Goal: Transaction & Acquisition: Purchase product/service

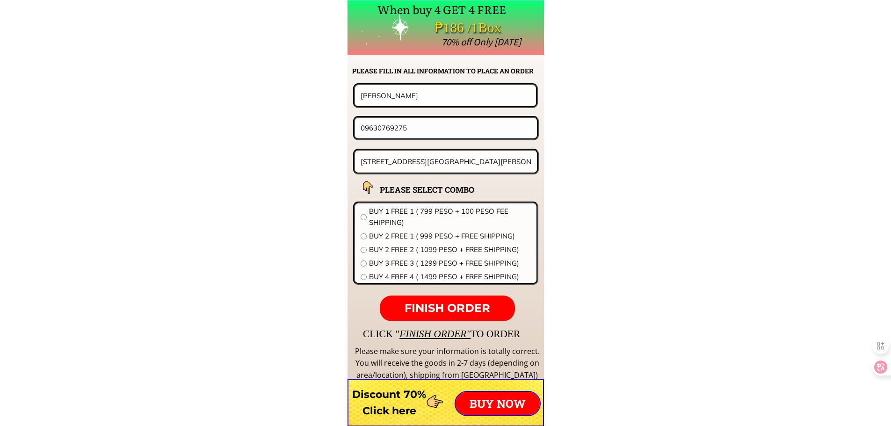
scroll to position [7338, 0]
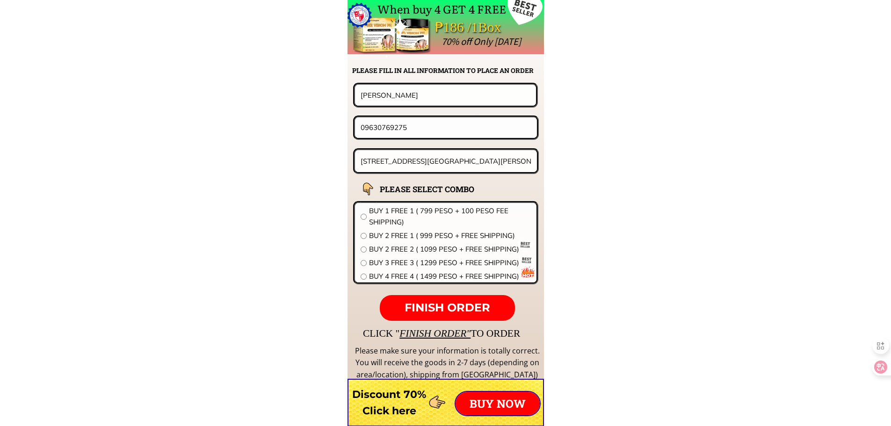
paste input "2268395"
type input "09226839575"
drag, startPoint x: 333, startPoint y: 99, endPoint x: 226, endPoint y: 99, distance: 107.1
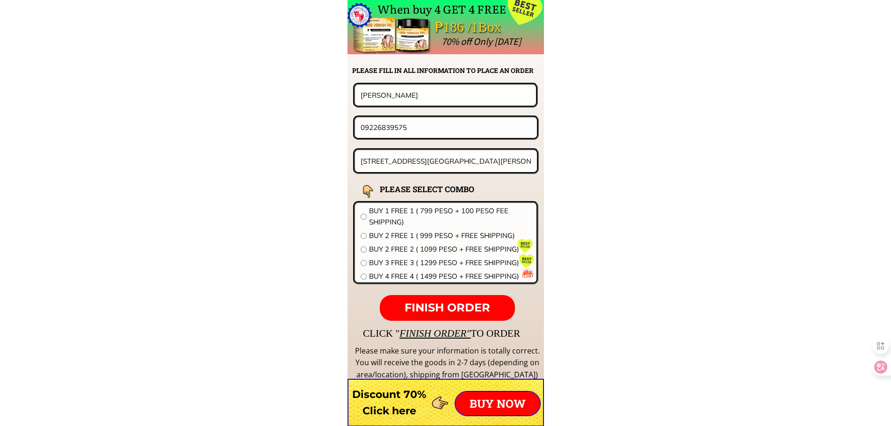
paste input "ofelia simon"
type input "ofelia simon"
click at [413, 166] on input "25 Zaragoza st.San Lorenzo Village makati" at bounding box center [446, 161] width 176 height 22
paste input "0840san francisco ,st. paltao ,pulilan , bulacan"
type input "0840san francisco ,st. paltao ,pulilan , bulacan"
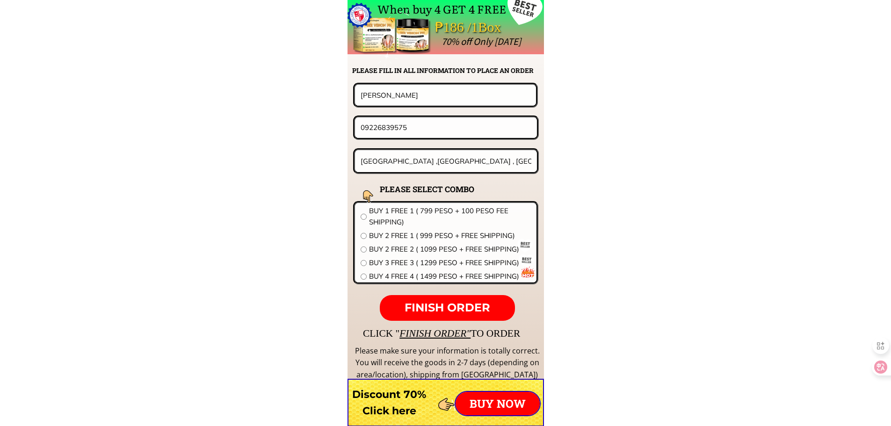
click at [403, 249] on span "BUY 2 FREE 2 ( 1099 PESO + FREE SHIPPING)" at bounding box center [450, 249] width 162 height 11
radio input "true"
click at [442, 308] on span "FINISH ORDER" at bounding box center [448, 308] width 86 height 14
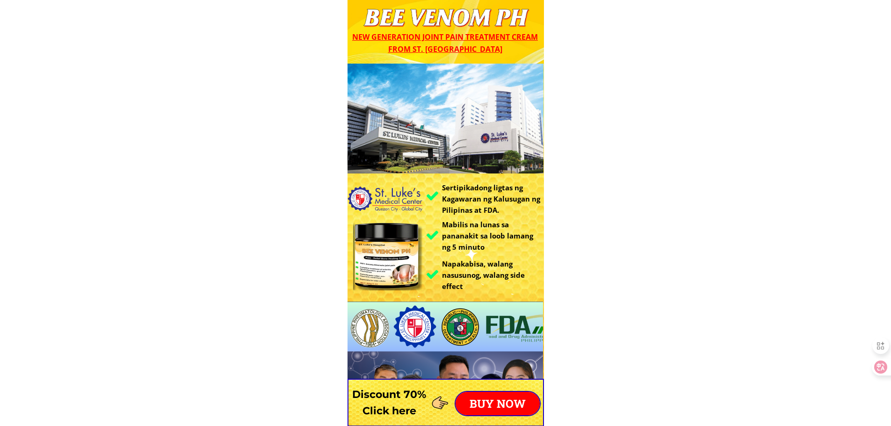
click at [498, 409] on p "BUY NOW" at bounding box center [498, 403] width 84 height 23
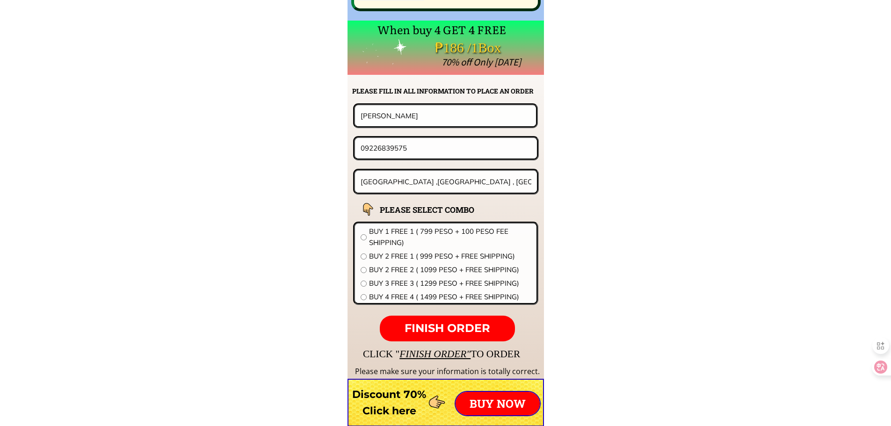
scroll to position [7338, 0]
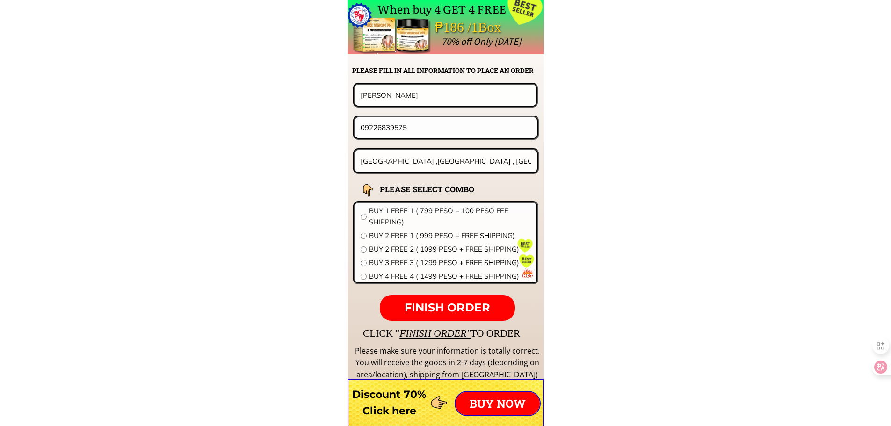
click at [411, 92] on input "ofelia simon" at bounding box center [445, 95] width 174 height 21
paste input "Inocrncia c Alcantata"
type input "Inocrncia c Alcantata"
drag, startPoint x: 428, startPoint y: 128, endPoint x: 246, endPoint y: 135, distance: 182.0
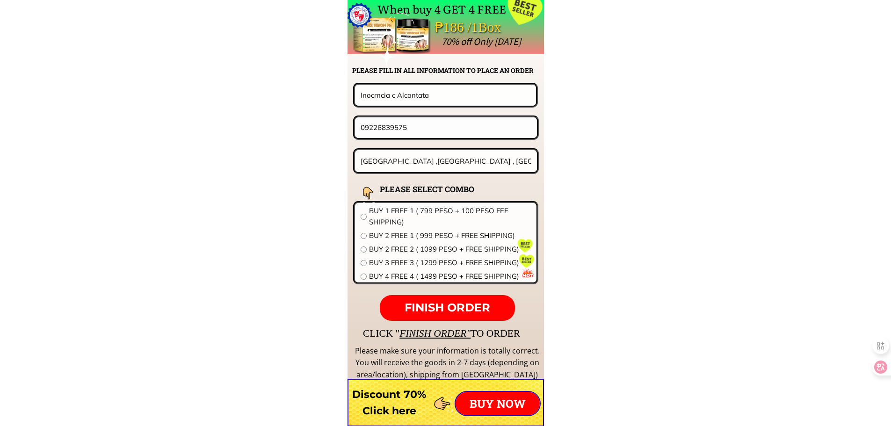
paste input "63 931 3622"
type input "09639313622"
click at [448, 161] on input "0840san francisco ,st. paltao ,pulilan , bulacan" at bounding box center [446, 161] width 176 height 22
paste input "142 - Bocboc, San Carlos City Pangasinan""
type input "#142 - [GEOGRAPHIC_DATA], [GEOGRAPHIC_DATA][PERSON_NAME] [GEOGRAPHIC_DATA]"
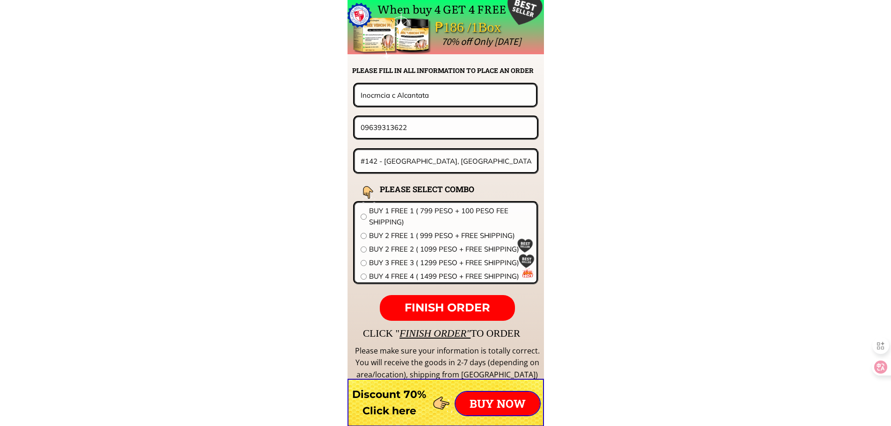
drag, startPoint x: 401, startPoint y: 254, endPoint x: 404, endPoint y: 245, distance: 9.3
click at [401, 251] on span "BUY 2 FREE 2 ( 1099 PESO + FREE SHIPPING)" at bounding box center [450, 249] width 162 height 11
radio input "true"
click at [410, 239] on span "BUY 2 FREE 1 ( 999 PESO + FREE SHIPPING)" at bounding box center [450, 235] width 162 height 11
radio input "true"
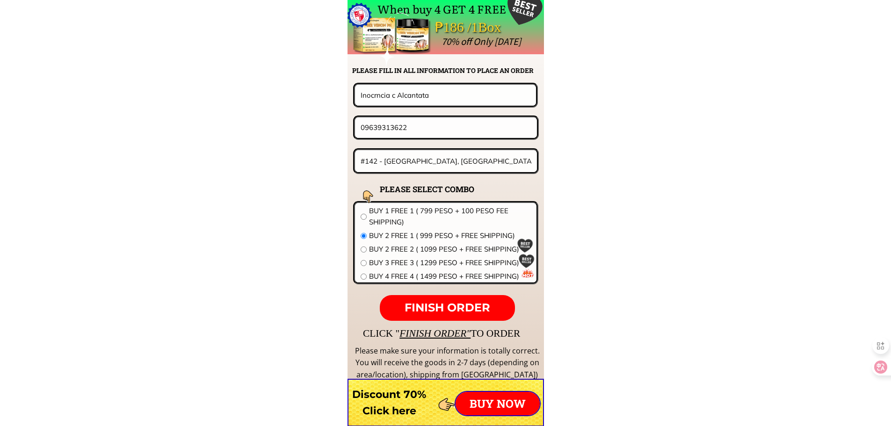
click at [447, 305] on span "FINISH ORDER" at bounding box center [448, 308] width 86 height 14
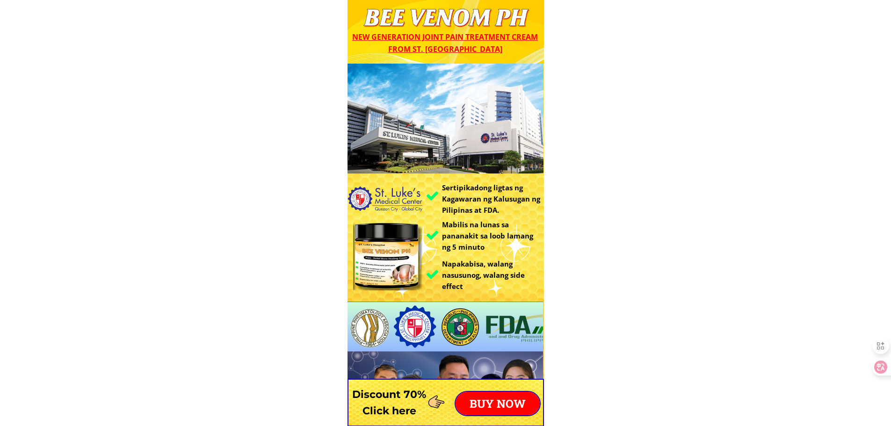
click at [485, 400] on p "BUY NOW" at bounding box center [498, 403] width 84 height 23
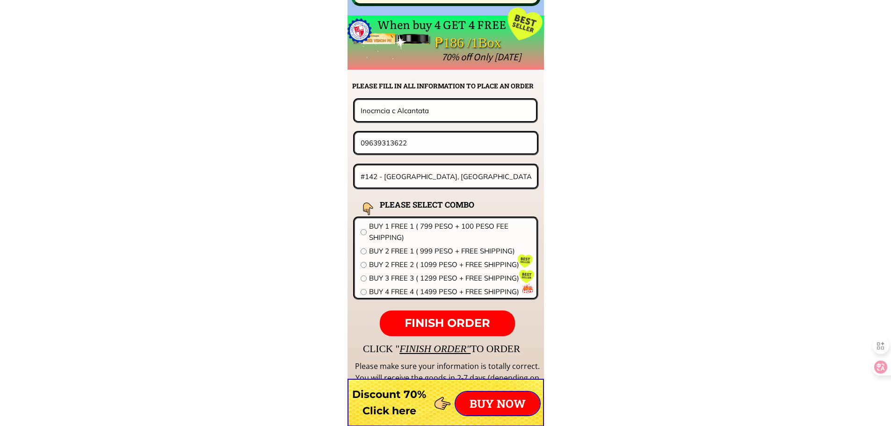
scroll to position [7338, 0]
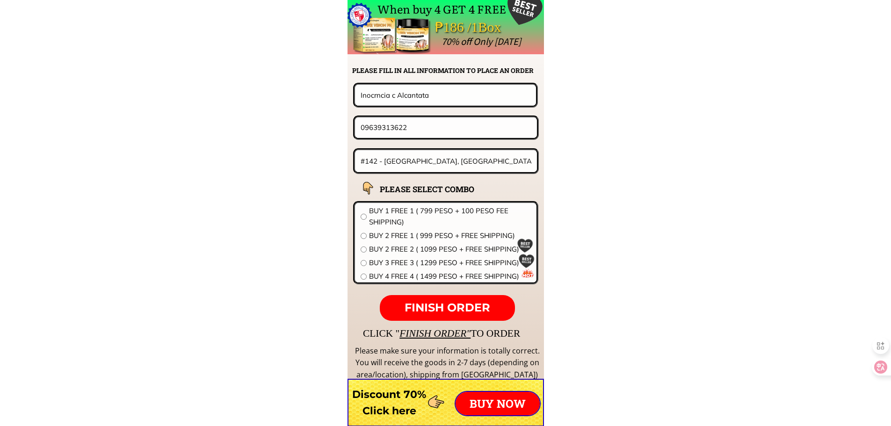
drag, startPoint x: 449, startPoint y: 100, endPoint x: 241, endPoint y: 105, distance: 207.7
paste input "Rebecca V Atillo"
type input "Rebecca V Atillo"
drag, startPoint x: 436, startPoint y: 134, endPoint x: 266, endPoint y: 134, distance: 169.8
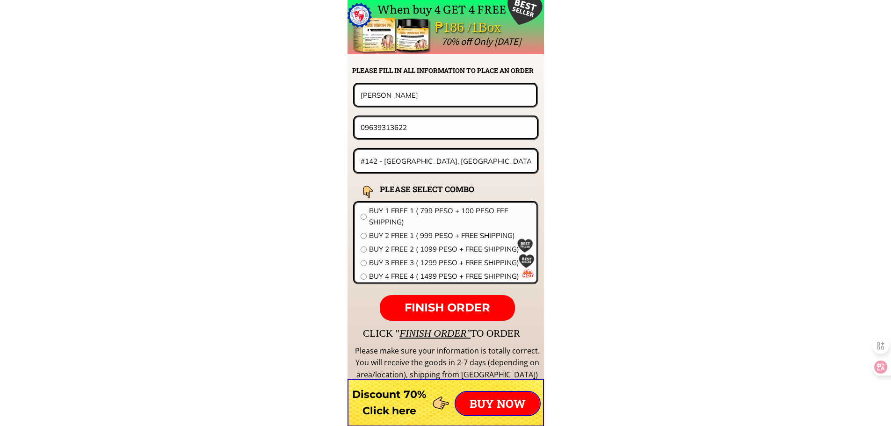
paste input "8-867-1949"
type input "09688671949"
click at [413, 163] on input "#142 - Bocboc, San Carlos City Pangasinan" at bounding box center [446, 161] width 176 height 22
paste input "62 Caimeto St basak San Nicolas Cebu City"
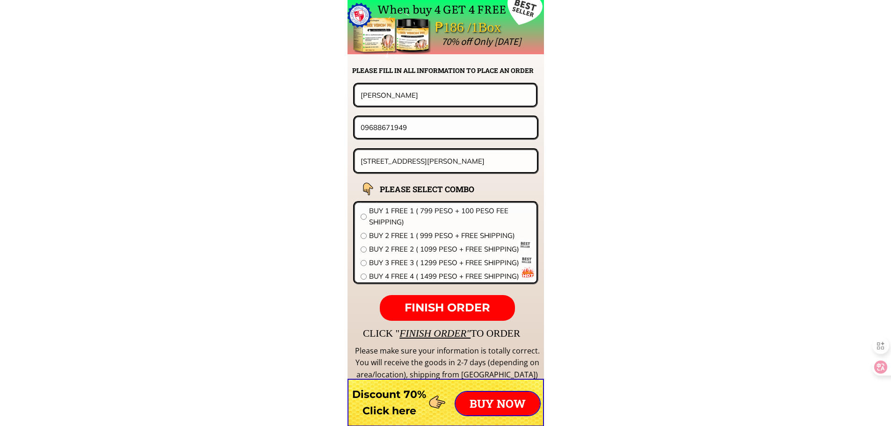
type input "62 Caimeto St basak San Nicolas Cebu City"
click at [423, 241] on span "BUY 2 FREE 1 ( 999 PESO + FREE SHIPPING)" at bounding box center [450, 235] width 162 height 11
radio input "true"
click at [443, 301] on p "FINISH ORDER" at bounding box center [447, 308] width 135 height 26
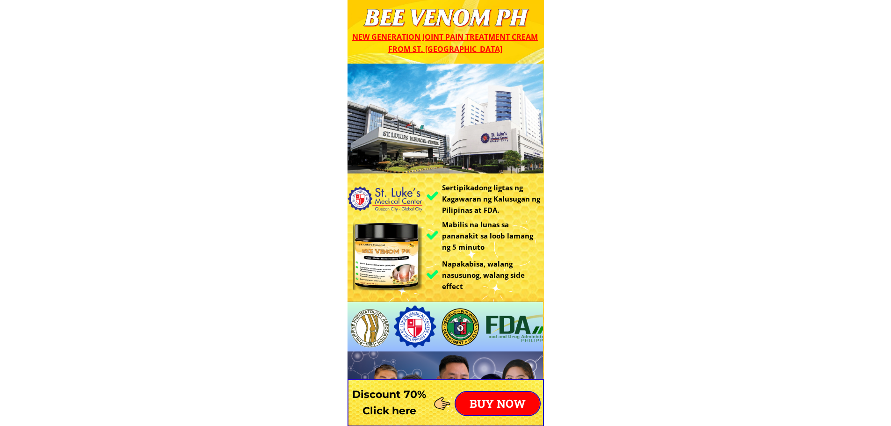
click at [490, 397] on p "BUY NOW" at bounding box center [498, 403] width 84 height 23
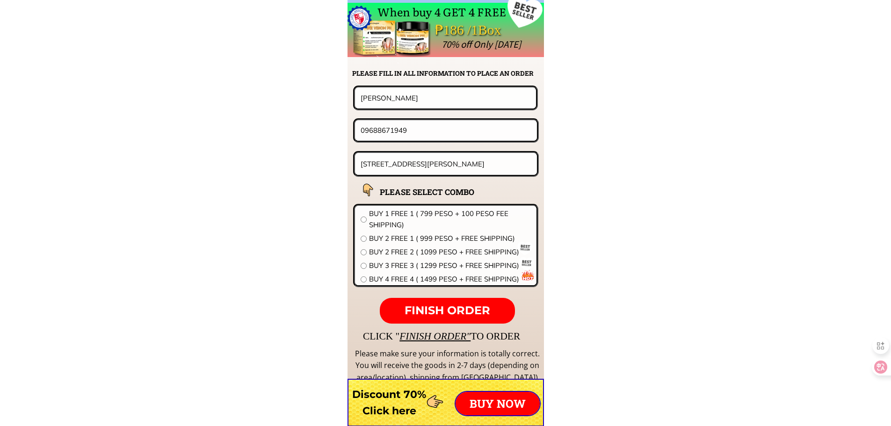
scroll to position [7338, 0]
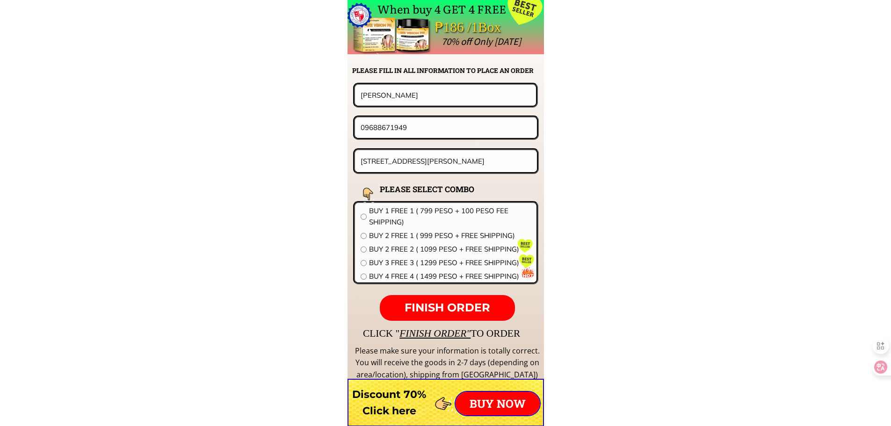
paste input "050419501"
type input "09050419501"
paste input "Nilda B Nabaj"
drag, startPoint x: 429, startPoint y: 101, endPoint x: 247, endPoint y: 101, distance: 181.5
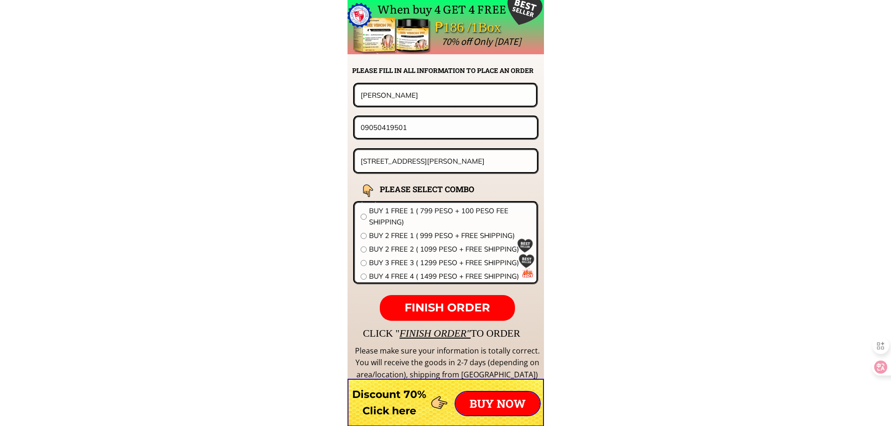
type input "[PERSON_NAME] B Nabajo"
click at [470, 169] on input "62 Caimeto St basak San Nicolas Cebu City" at bounding box center [446, 161] width 176 height 22
paste input "P.i 16 [GEOGRAPHIC_DATA] c/o STL"
type input "P.i 16 [GEOGRAPHIC_DATA] c/o STL"
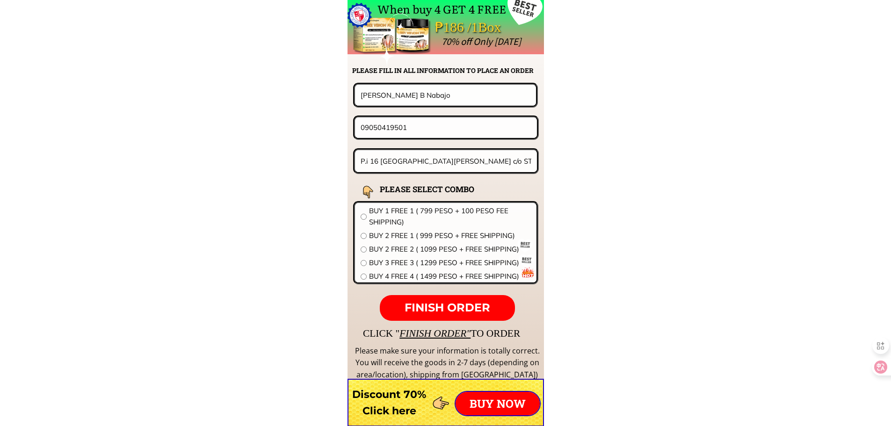
click at [374, 275] on span "BUY 4 FREE 4 ( 1499 PESO + FREE SHIPPING)" at bounding box center [450, 276] width 162 height 11
radio input "true"
click at [434, 303] on span "FINISH ORDER" at bounding box center [448, 308] width 86 height 14
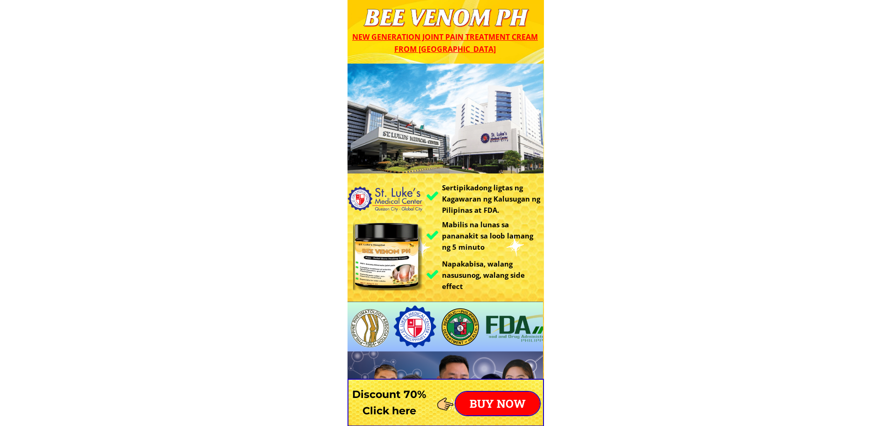
click at [505, 398] on p "BUY NOW" at bounding box center [498, 403] width 84 height 23
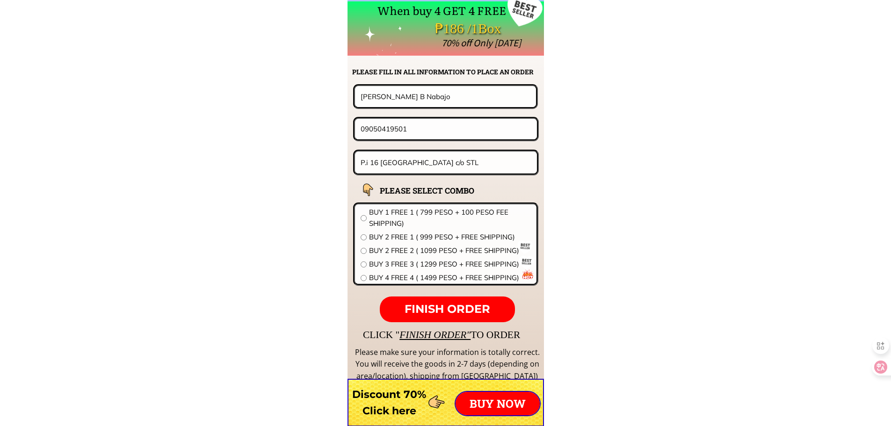
scroll to position [7338, 0]
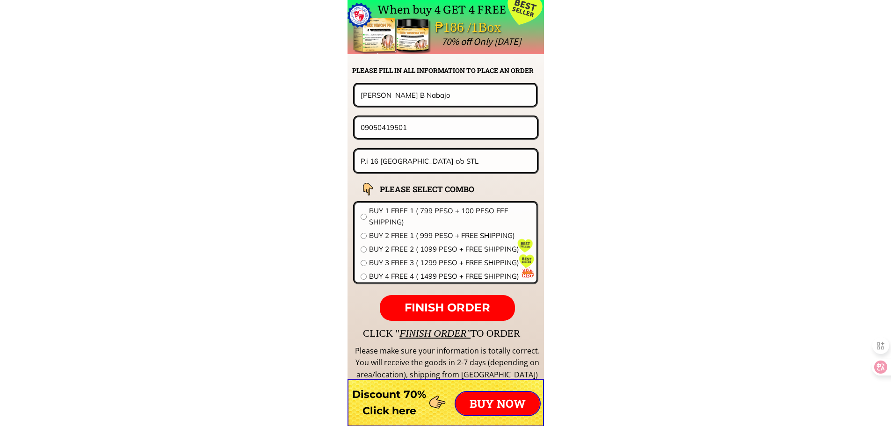
drag, startPoint x: 356, startPoint y: 123, endPoint x: 111, endPoint y: 120, distance: 244.6
paste input "686229444"
type input "09686229444"
drag, startPoint x: 423, startPoint y: 93, endPoint x: 187, endPoint y: 87, distance: 236.2
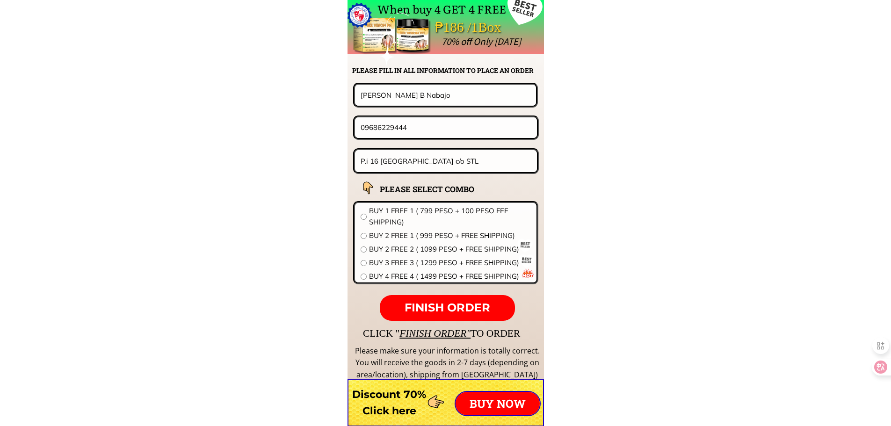
paste input "[PERSON_NAME] clpon nos"
type input "[PERSON_NAME] clpon nos"
click at [492, 163] on input "P.i 16 [GEOGRAPHIC_DATA] c/o STL" at bounding box center [446, 161] width 176 height 22
paste input "Brgy Maligaya Calauag Quezon prov by p"
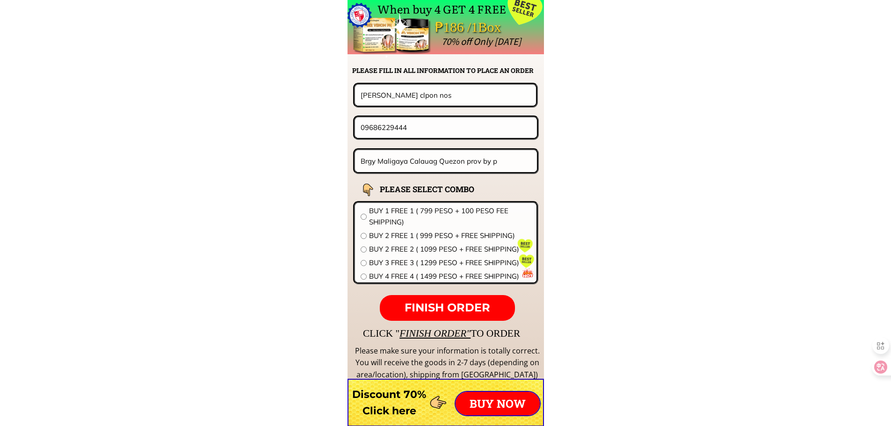
type input "Brgy Maligaya Calauag Quezon prov by p"
click at [375, 210] on div at bounding box center [368, 197] width 33 height 33
click at [445, 218] on span "BUY 1 FREE 1 ( 799 PESO + 100 PESO FEE SHIPPING)" at bounding box center [450, 216] width 162 height 22
radio input "true"
click at [456, 299] on p "FINISH ORDER" at bounding box center [447, 308] width 135 height 26
